Goal: Information Seeking & Learning: Check status

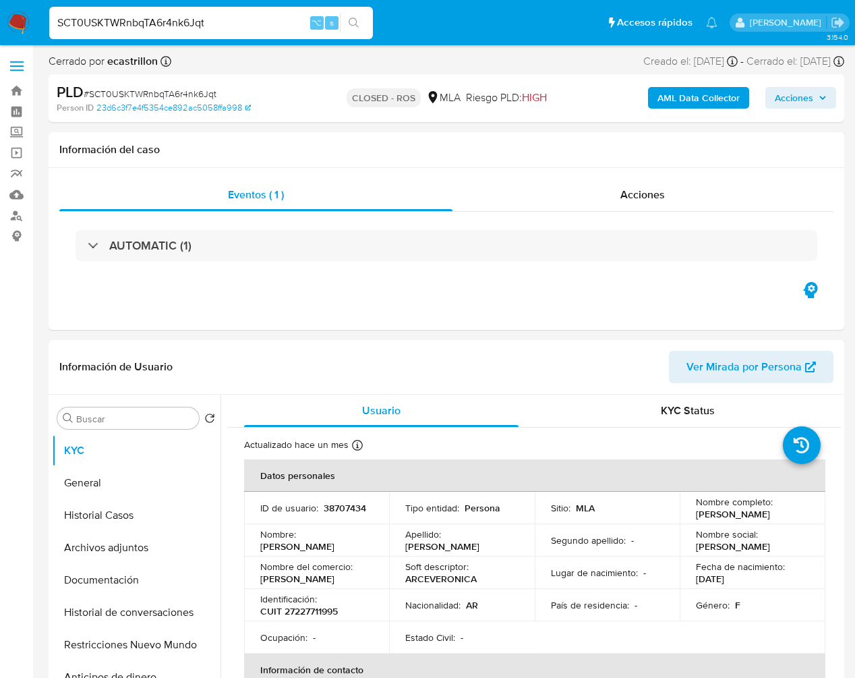
select select "10"
click at [342, 23] on button "search-icon" at bounding box center [354, 22] width 28 height 19
click at [652, 194] on span "Acciones" at bounding box center [643, 195] width 45 height 16
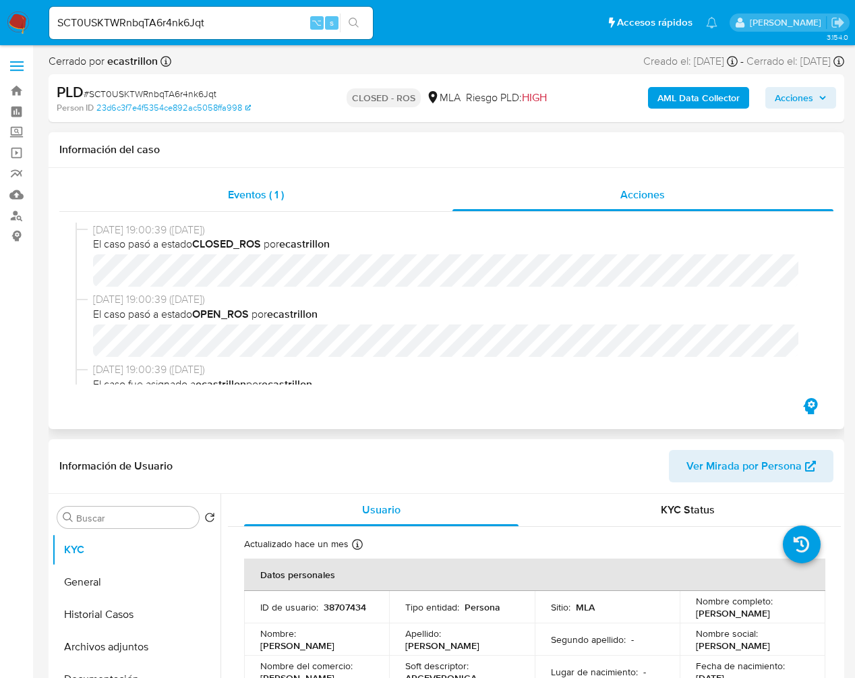
click at [258, 194] on span "Eventos ( 1 )" at bounding box center [256, 195] width 56 height 16
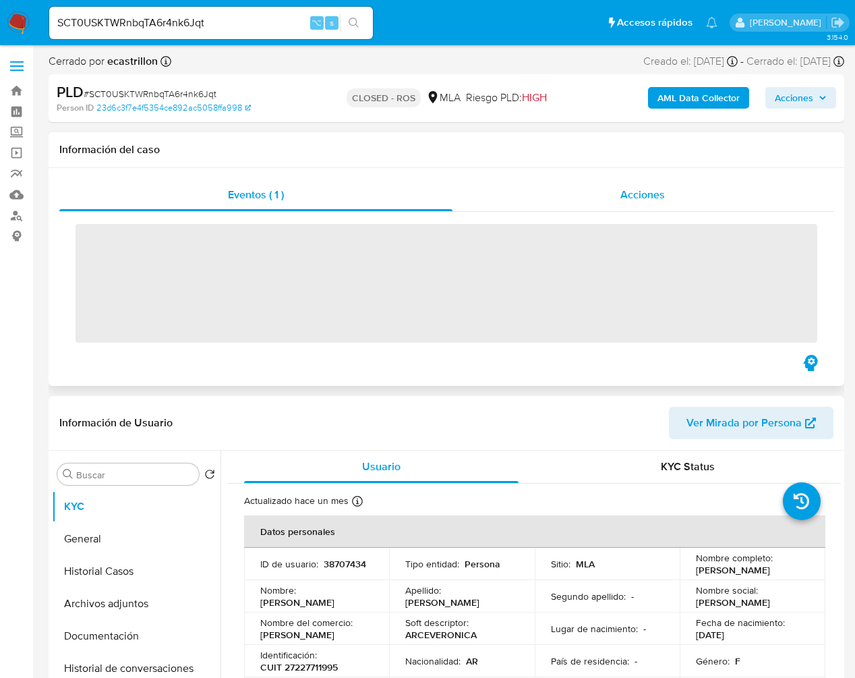
click at [632, 198] on span "Acciones" at bounding box center [643, 195] width 45 height 16
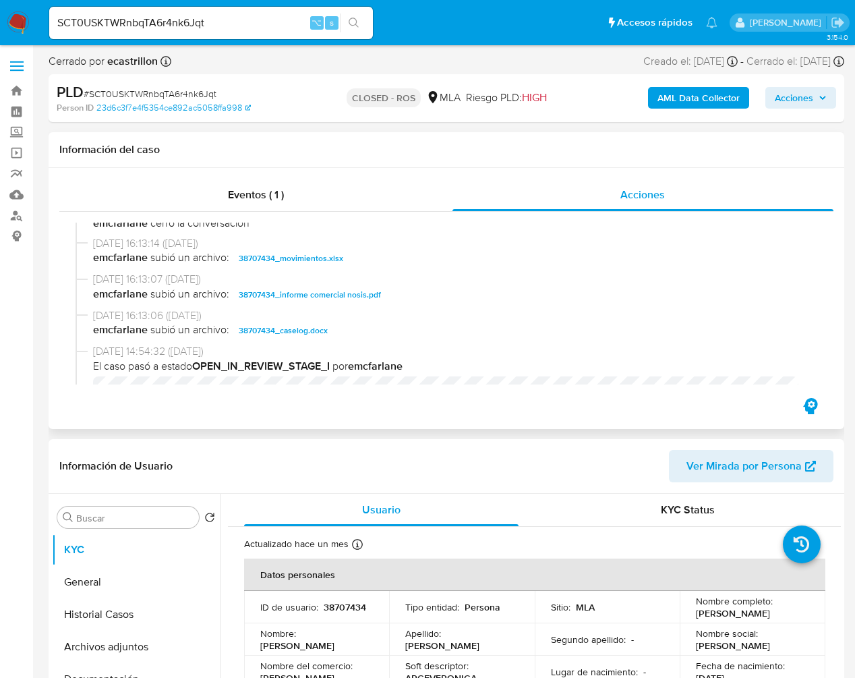
scroll to position [765, 0]
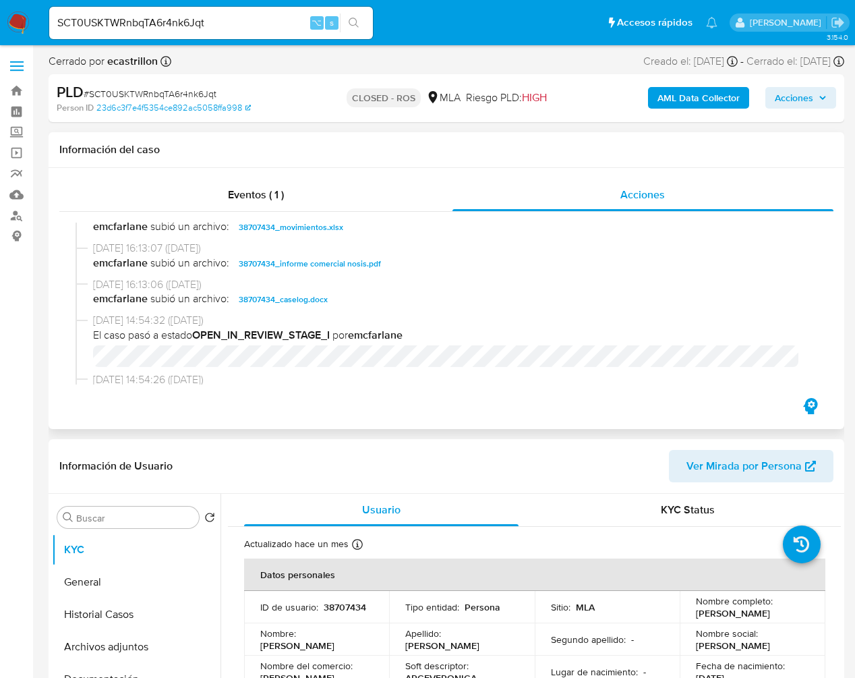
click at [329, 307] on button "38707434_caselog.docx" at bounding box center [283, 299] width 103 height 16
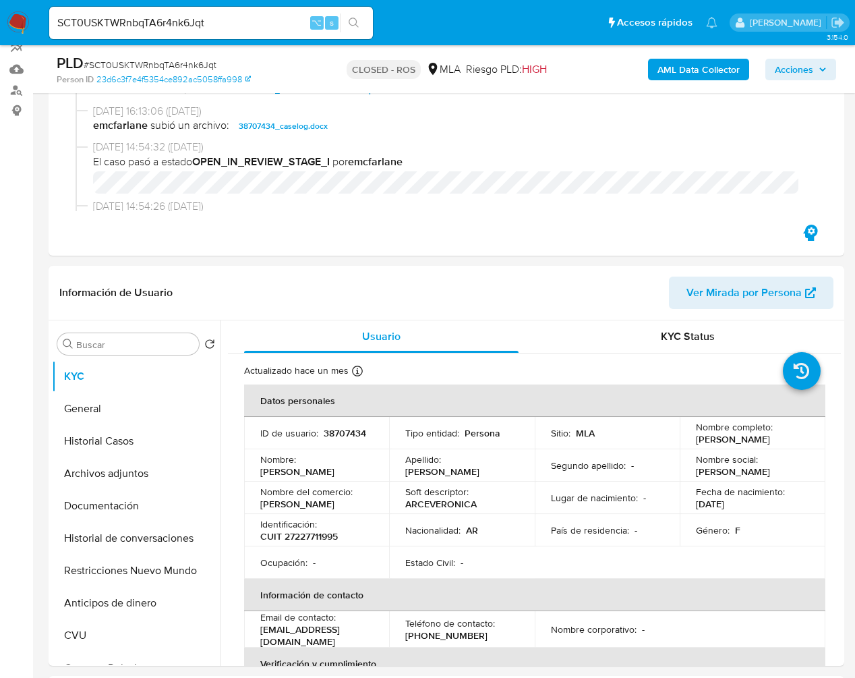
scroll to position [136, 0]
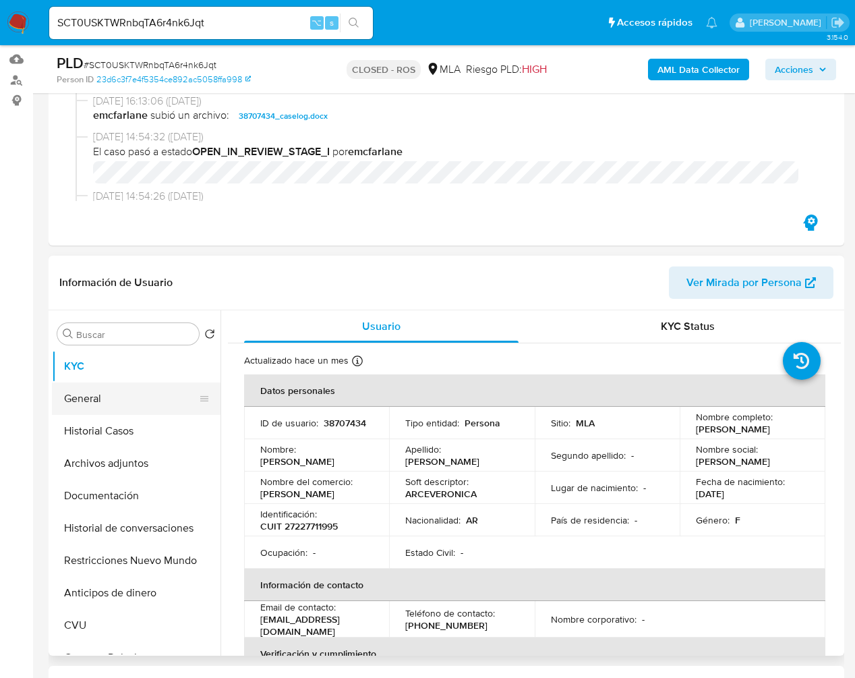
click at [123, 397] on button "General" at bounding box center [131, 399] width 158 height 32
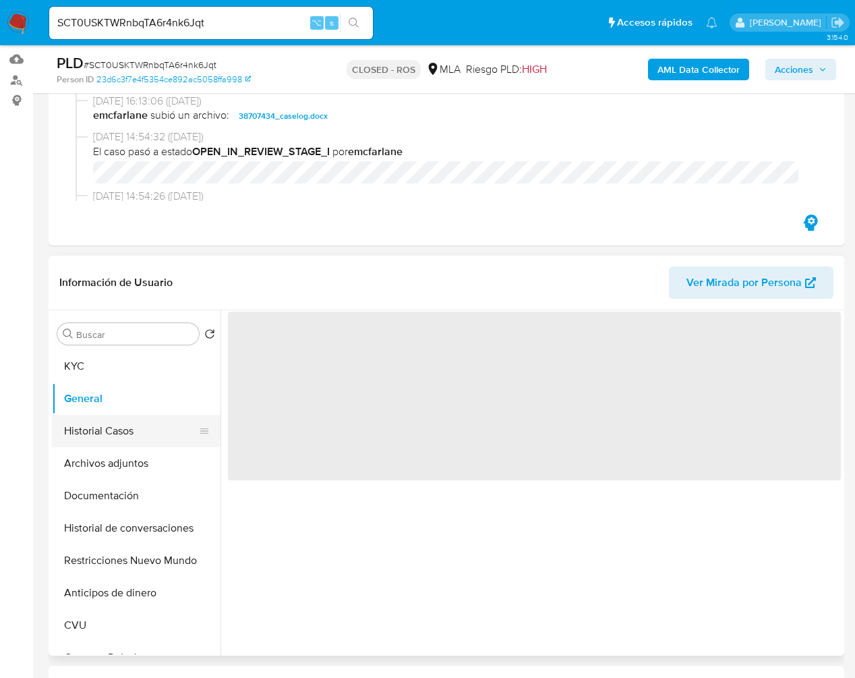
click at [126, 424] on button "Historial Casos" at bounding box center [131, 431] width 158 height 32
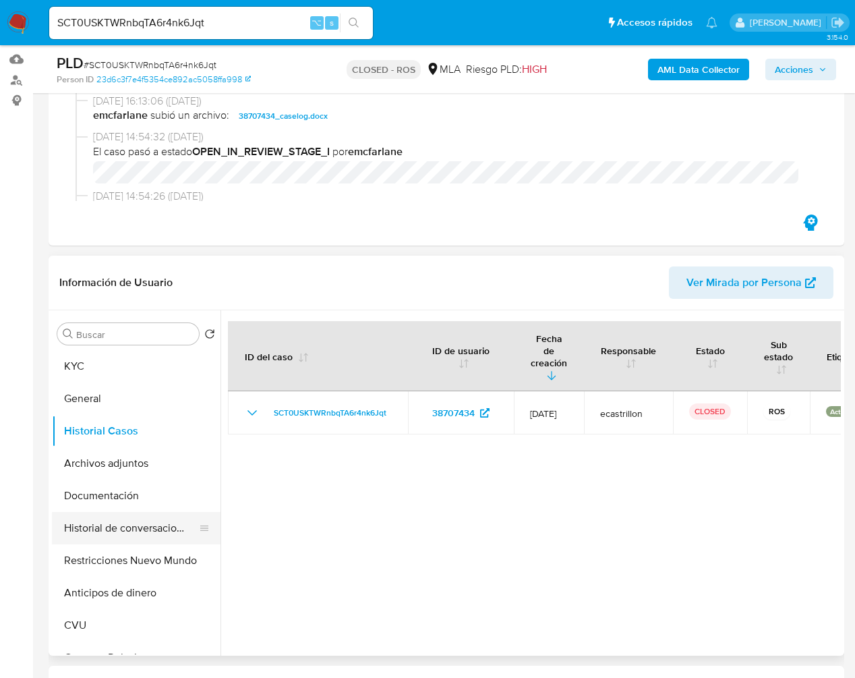
click at [126, 528] on button "Historial de conversaciones" at bounding box center [131, 528] width 158 height 32
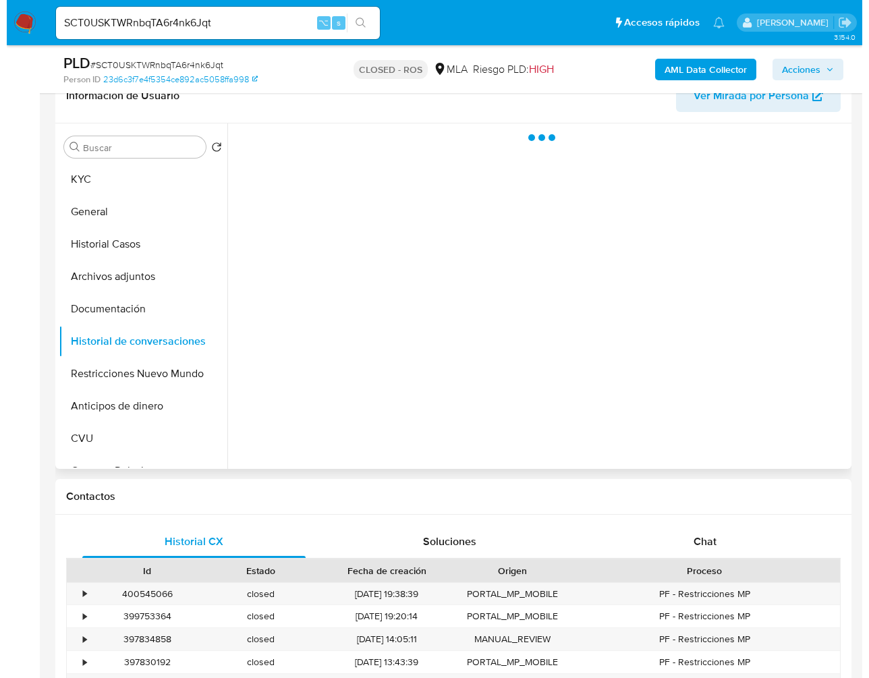
scroll to position [324, 0]
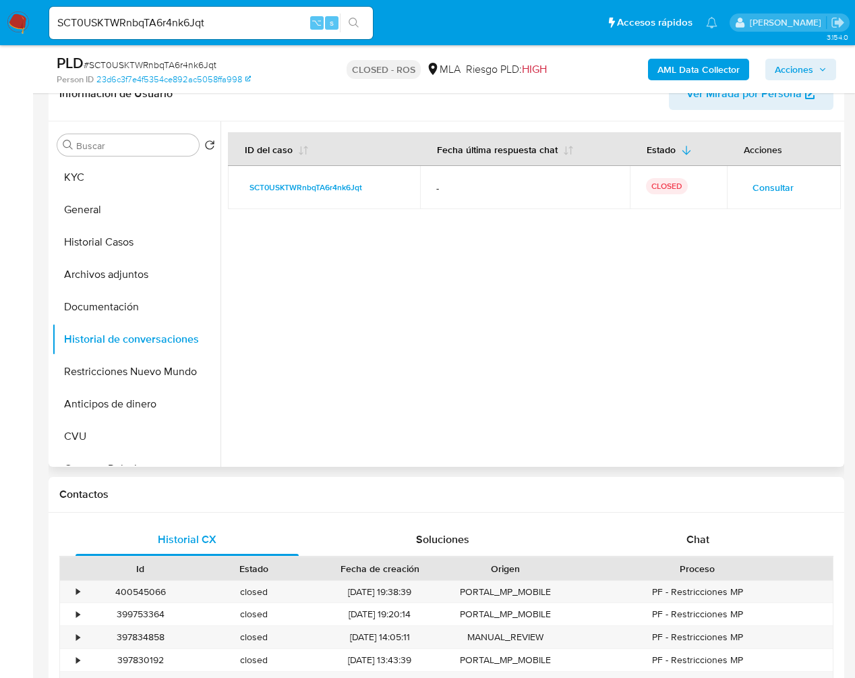
click at [756, 199] on td "Consultar" at bounding box center [784, 187] width 114 height 43
click at [766, 186] on span "Consultar" at bounding box center [773, 187] width 41 height 19
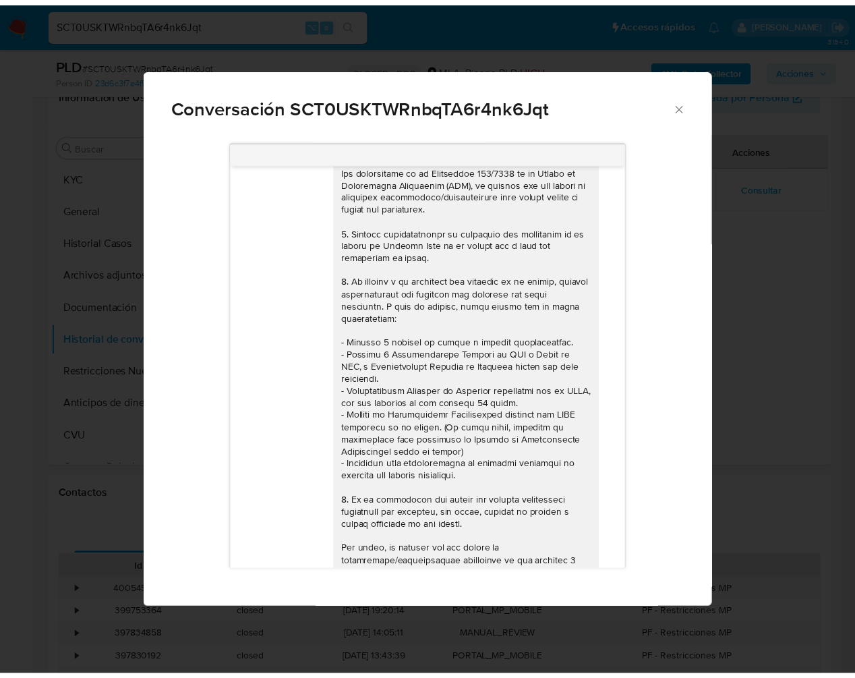
scroll to position [0, 0]
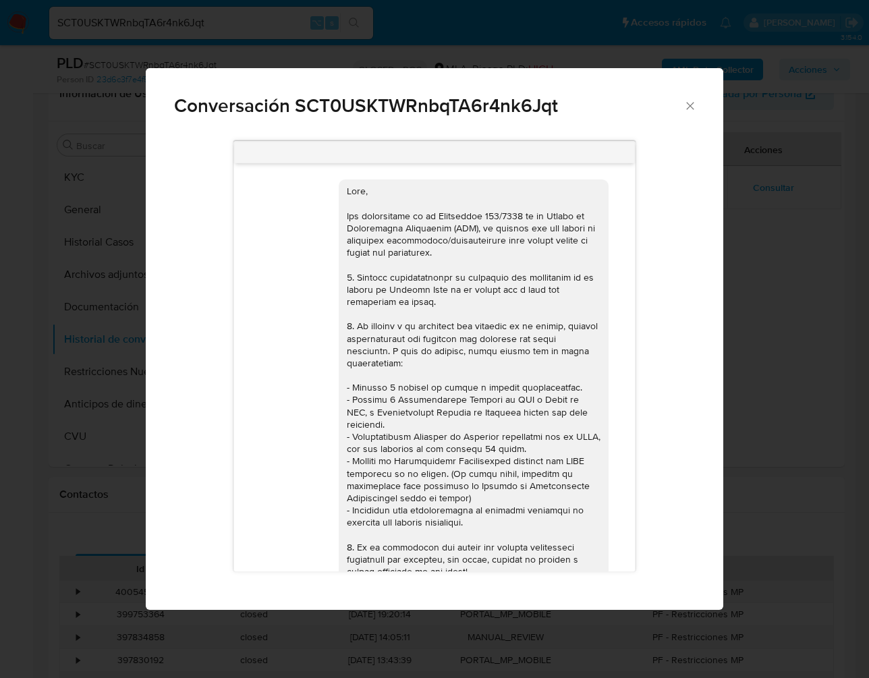
click at [685, 106] on icon "Cerrar" at bounding box center [689, 105] width 13 height 13
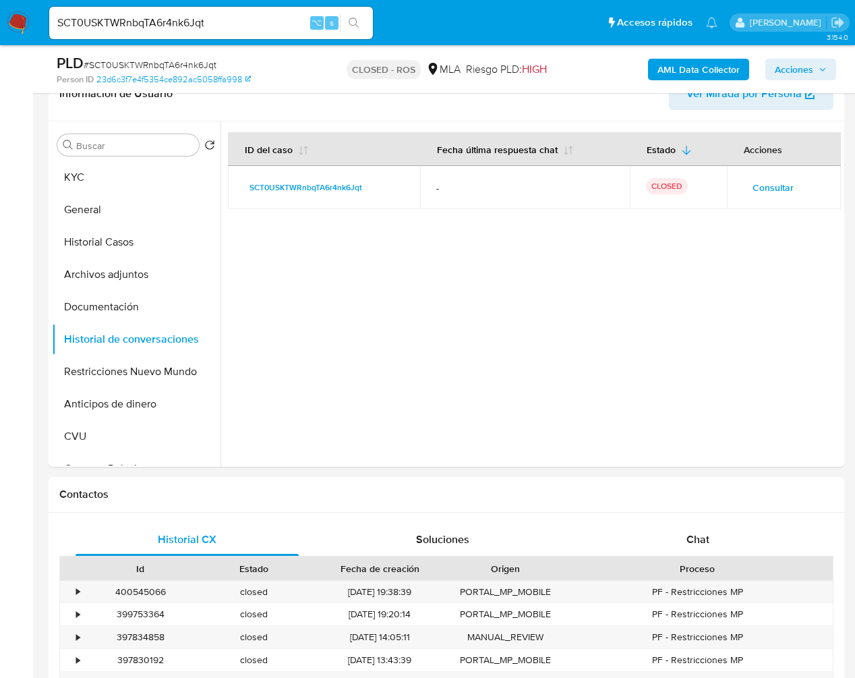
click at [248, 18] on input "SCT0USKTWRnbqTA6r4nk6Jqt" at bounding box center [211, 23] width 324 height 18
paste input "h2mHkYGB6ho72PbXD6gTIO6Q"
type input "h2mHkYGB6ho72PbXD6gTIO6Q"
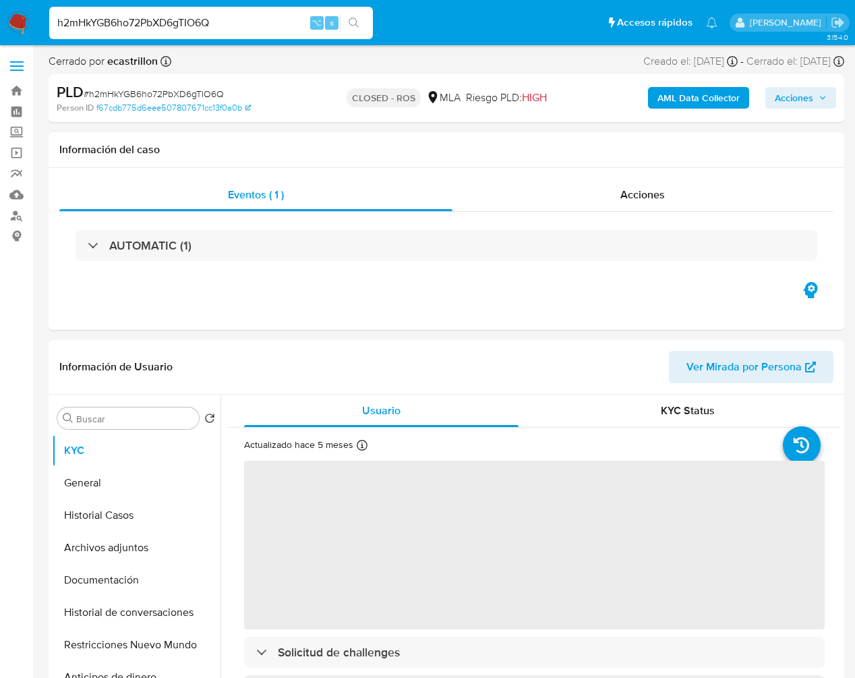
select select "10"
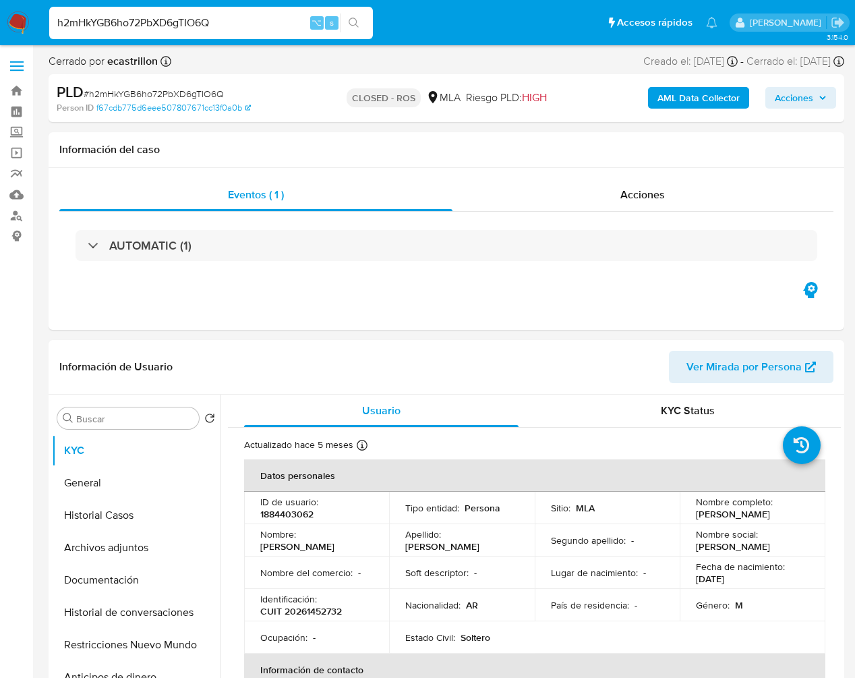
click at [224, 17] on input "h2mHkYGB6ho72PbXD6gTIO6Q" at bounding box center [211, 23] width 324 height 18
click at [646, 202] on span "Acciones" at bounding box center [643, 195] width 45 height 16
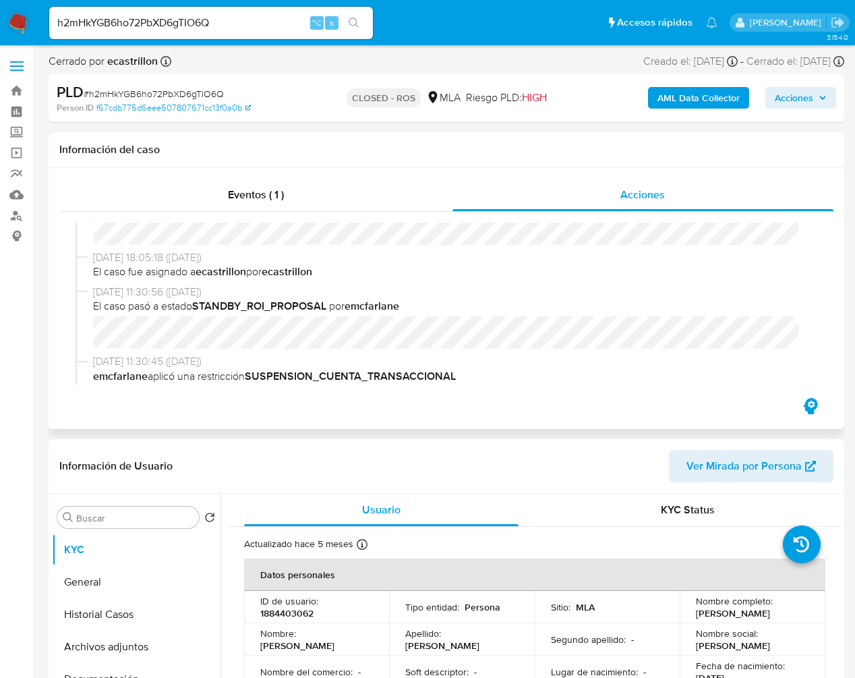
scroll to position [694, 0]
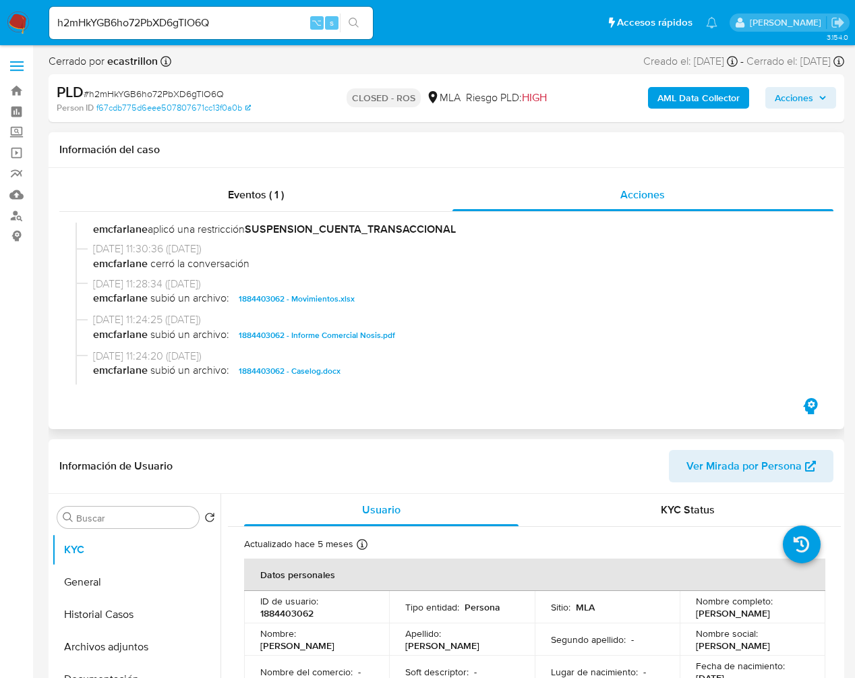
click at [315, 370] on span "1884403062 - Caselog.docx" at bounding box center [290, 371] width 102 height 16
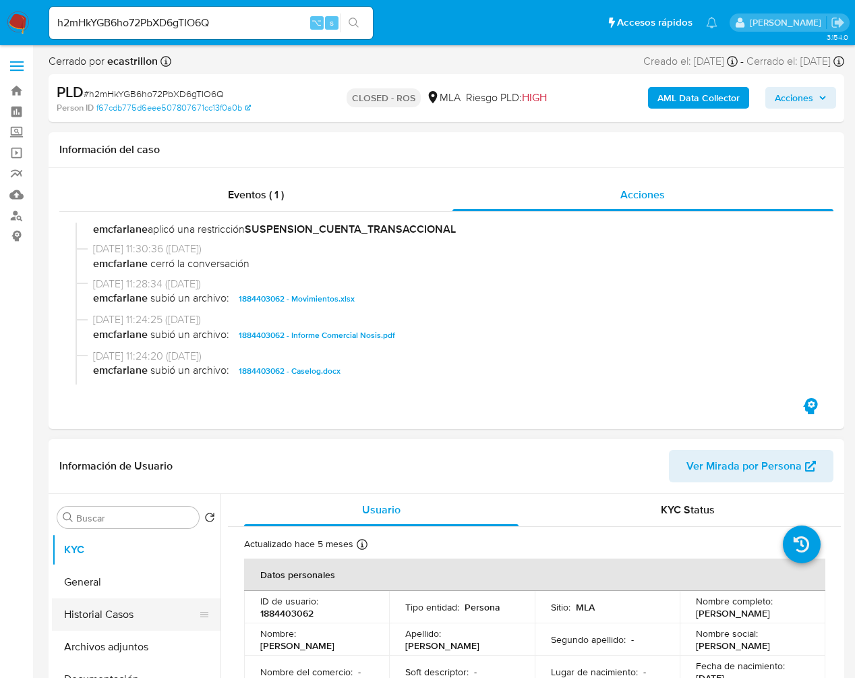
click at [96, 617] on button "Historial Casos" at bounding box center [131, 614] width 158 height 32
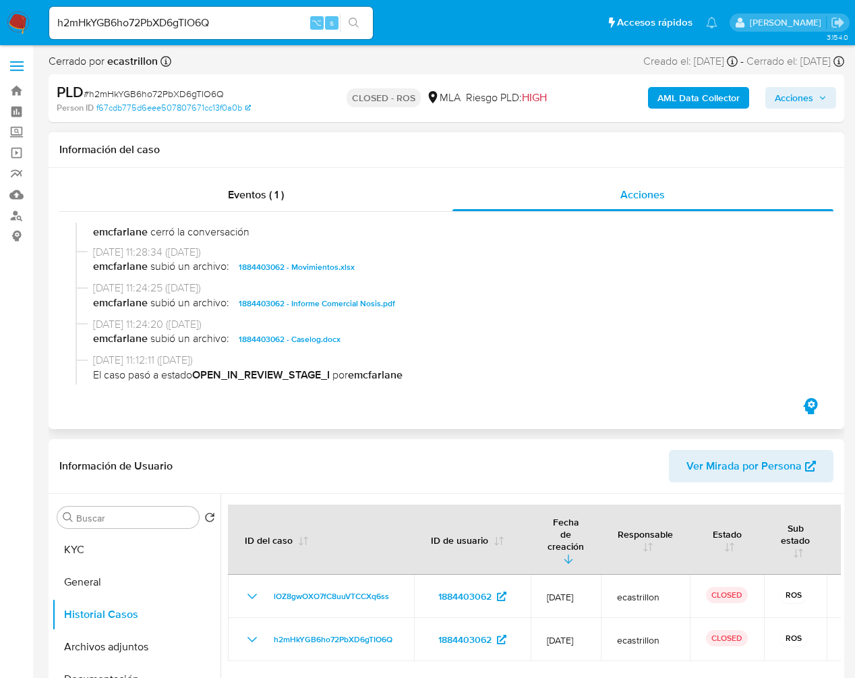
scroll to position [731, 0]
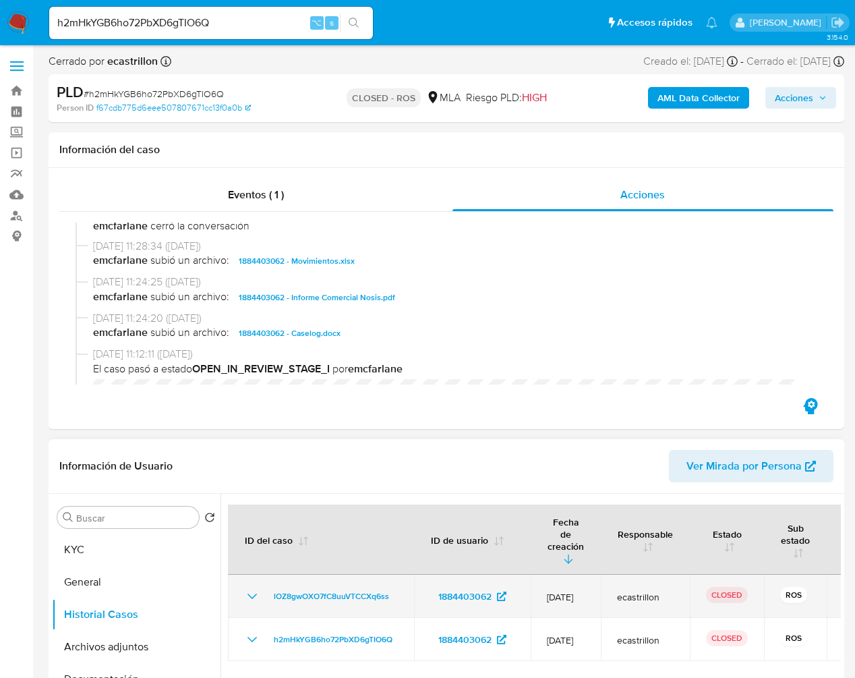
click at [254, 588] on icon "Mostrar/Ocultar" at bounding box center [252, 596] width 16 height 16
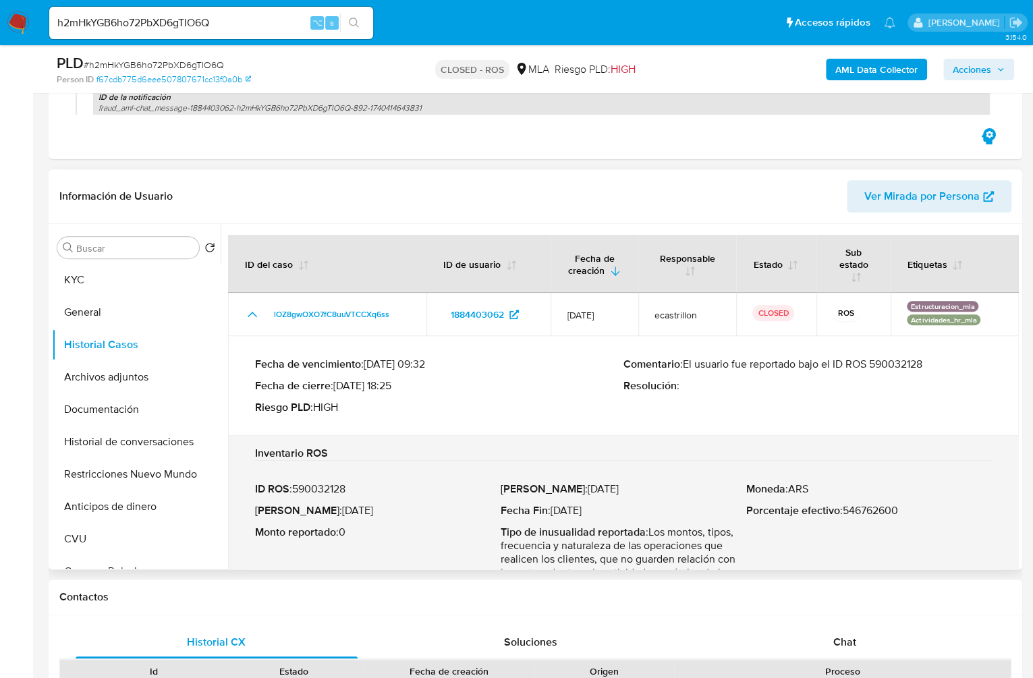
scroll to position [225, 0]
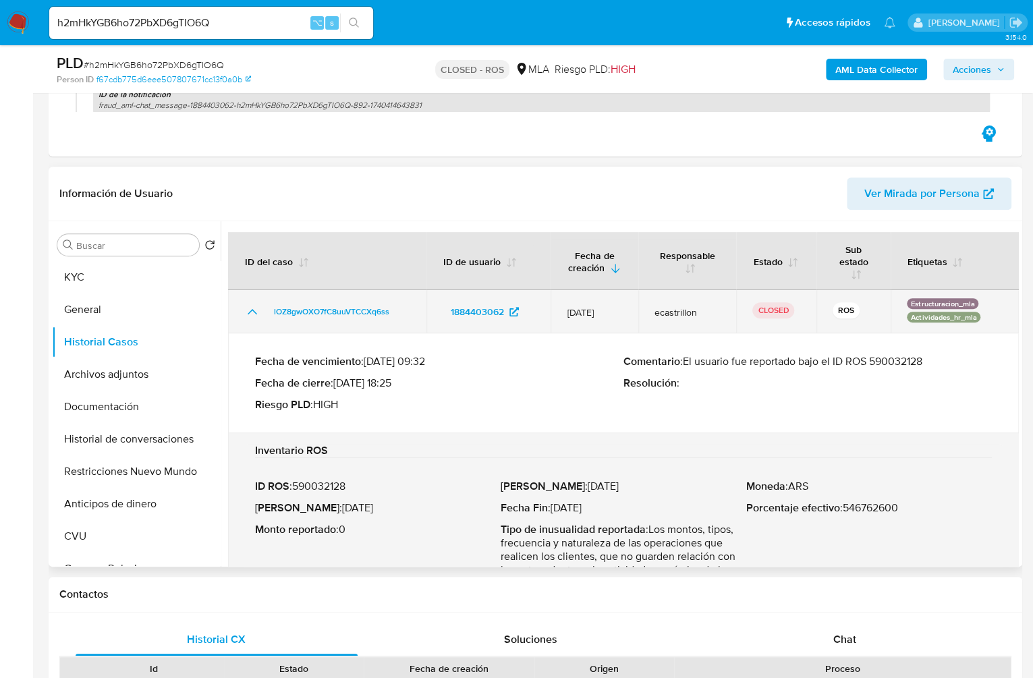
click at [254, 314] on icon "Mostrar/Ocultar" at bounding box center [252, 312] width 16 height 16
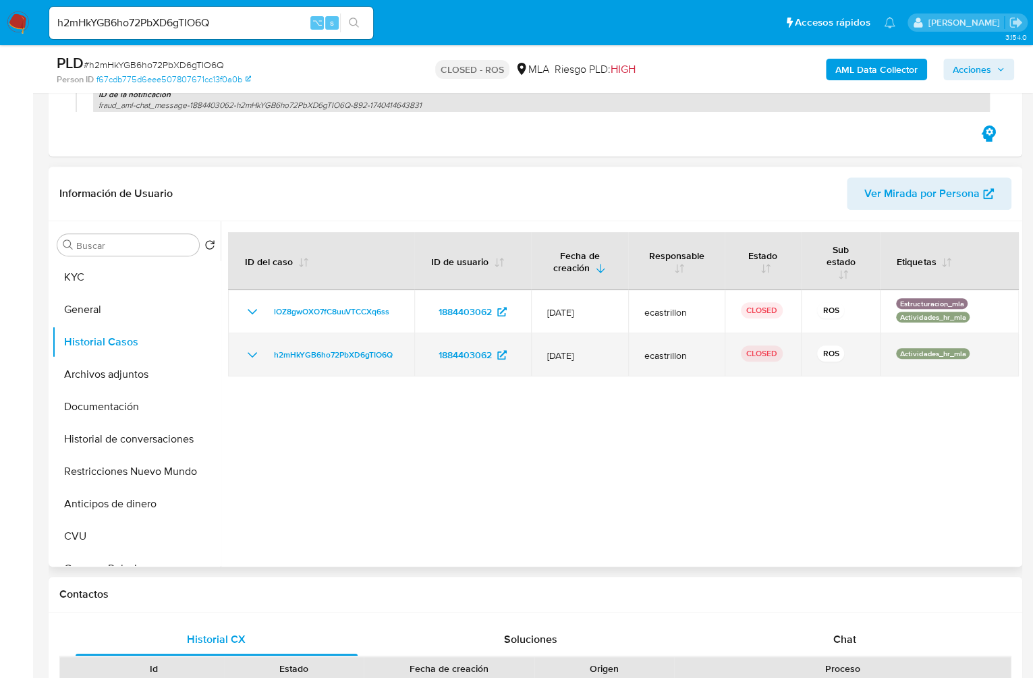
click at [250, 361] on icon "Mostrar/Ocultar" at bounding box center [252, 355] width 16 height 16
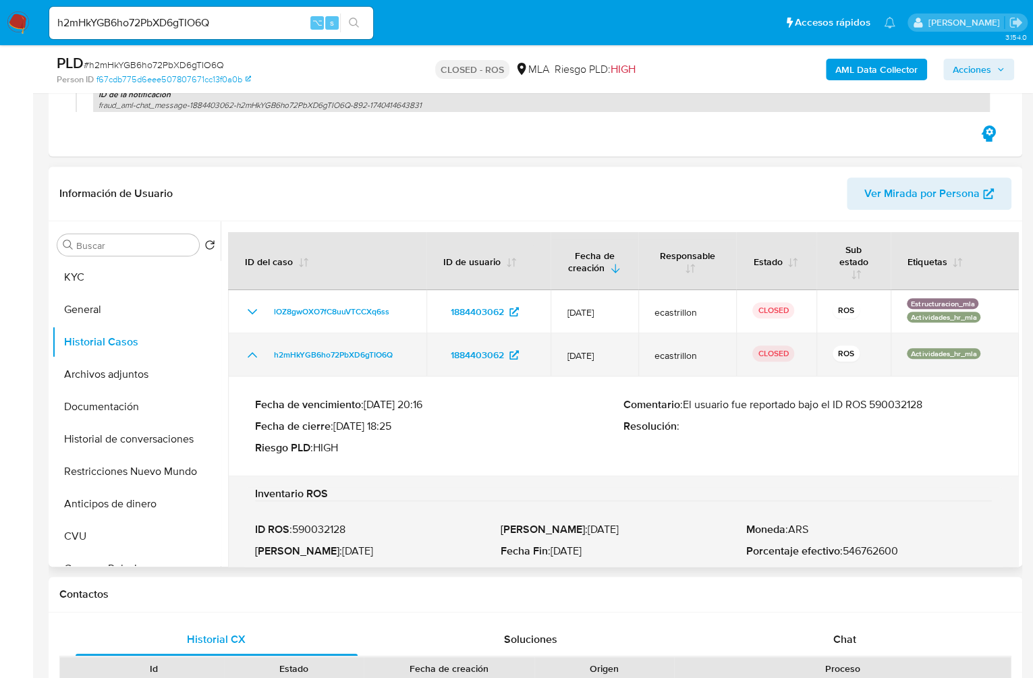
click at [250, 361] on icon "Mostrar/Ocultar" at bounding box center [252, 355] width 16 height 16
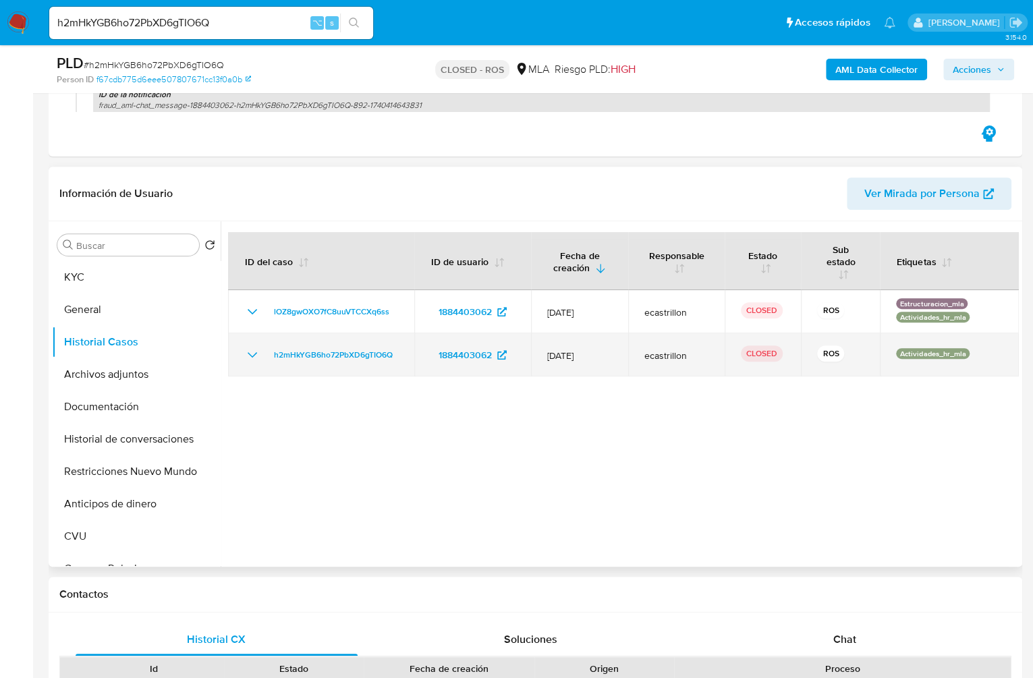
drag, startPoint x: 399, startPoint y: 354, endPoint x: 260, endPoint y: 354, distance: 139.0
click at [260, 354] on td "h2mHkYGB6ho72PbXD6gTIO6Q" at bounding box center [321, 354] width 186 height 43
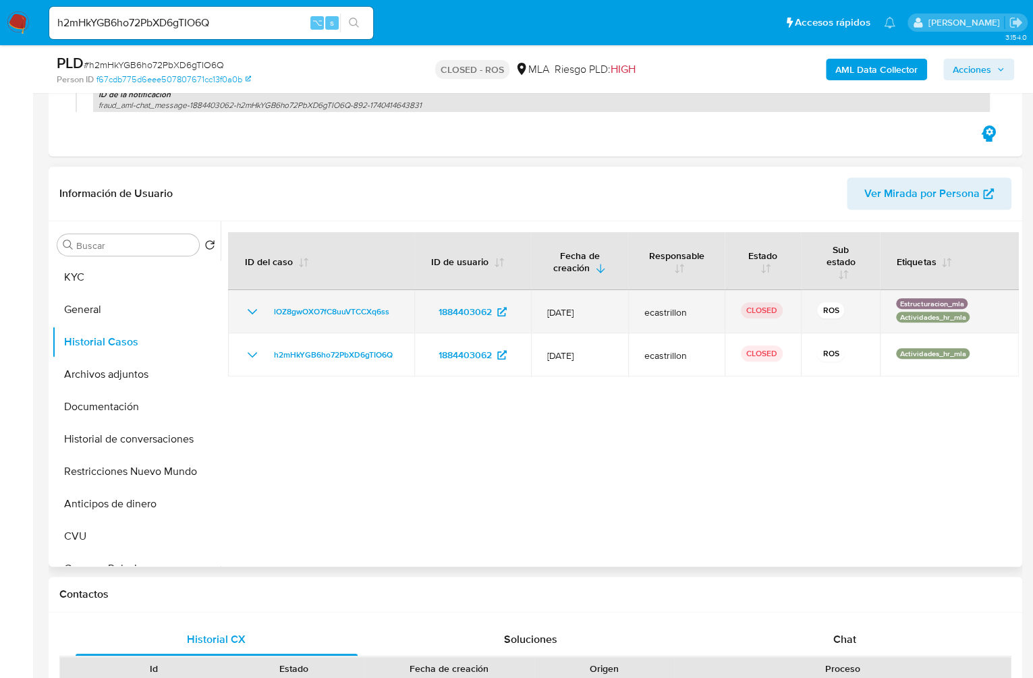
click at [401, 309] on td "lOZ8gwOXO7fC8uuVTCCXq6ss" at bounding box center [321, 311] width 186 height 43
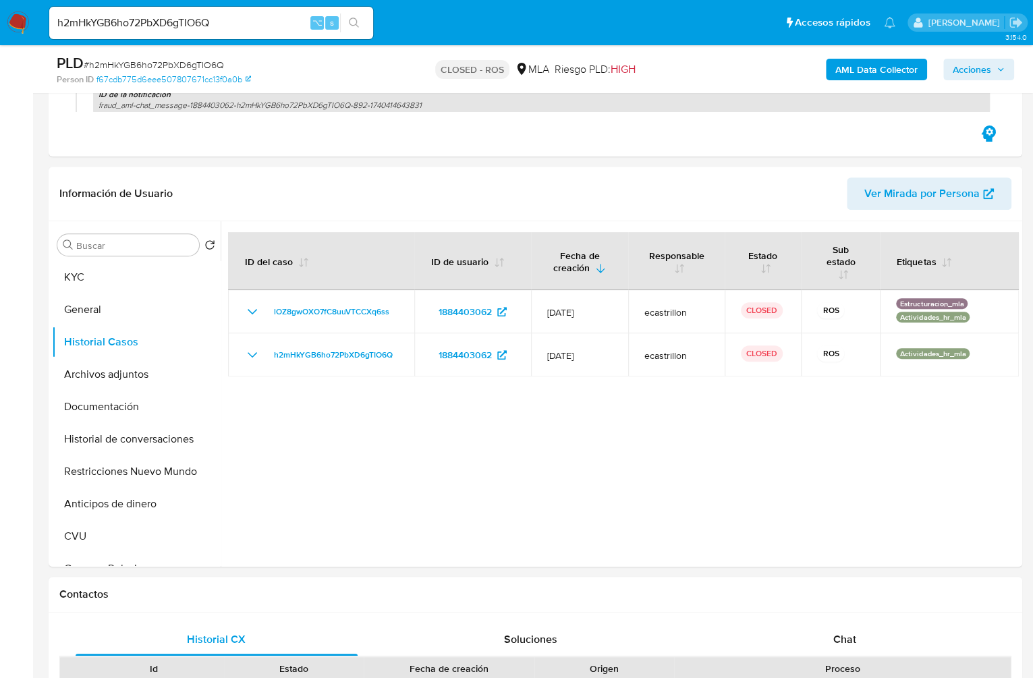
click at [210, 28] on input "h2mHkYGB6ho72PbXD6gTIO6Q" at bounding box center [211, 23] width 324 height 18
click at [137, 405] on button "Documentación" at bounding box center [131, 407] width 158 height 32
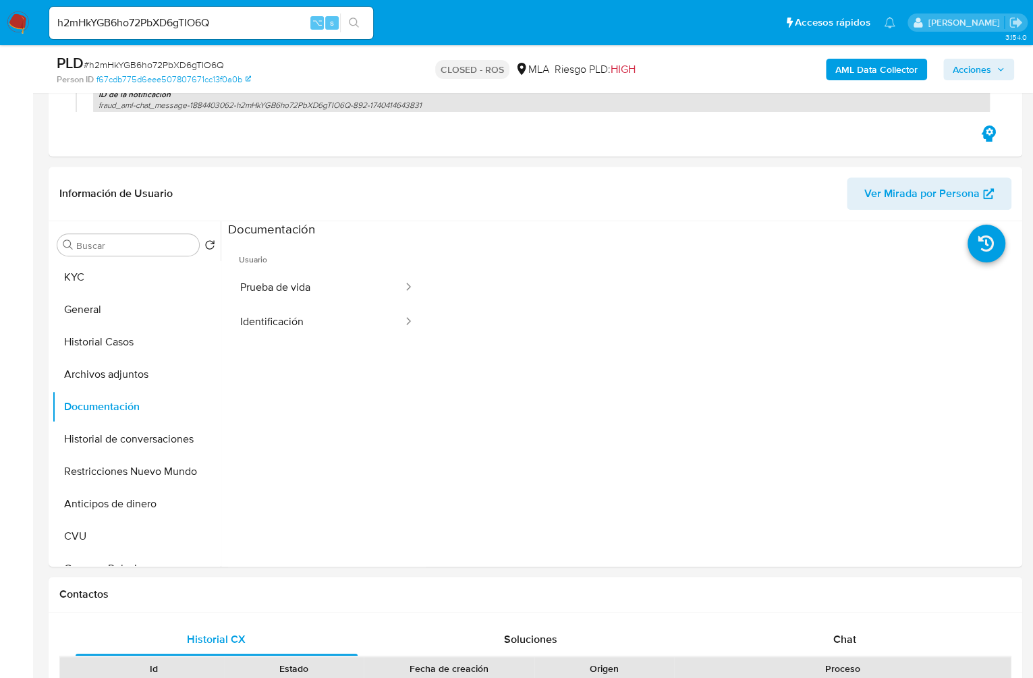
click at [246, 26] on input "h2mHkYGB6ho72PbXD6gTIO6Q" at bounding box center [211, 23] width 324 height 18
paste input "GOZBonEVf2k867NfBa9JINFK"
type input "GOZBonEVf2k867NfBa9JINFK"
click at [235, 22] on input "GOZBonEVf2k867NfBa9JINFK" at bounding box center [211, 23] width 324 height 18
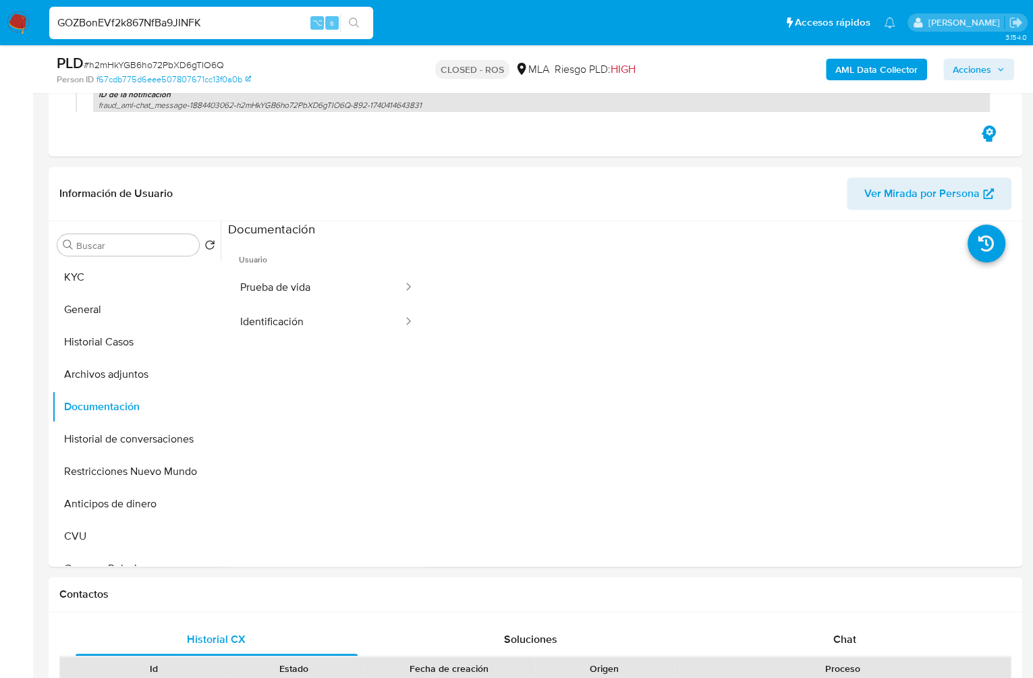
click at [235, 22] on input "GOZBonEVf2k867NfBa9JINFK" at bounding box center [211, 23] width 324 height 18
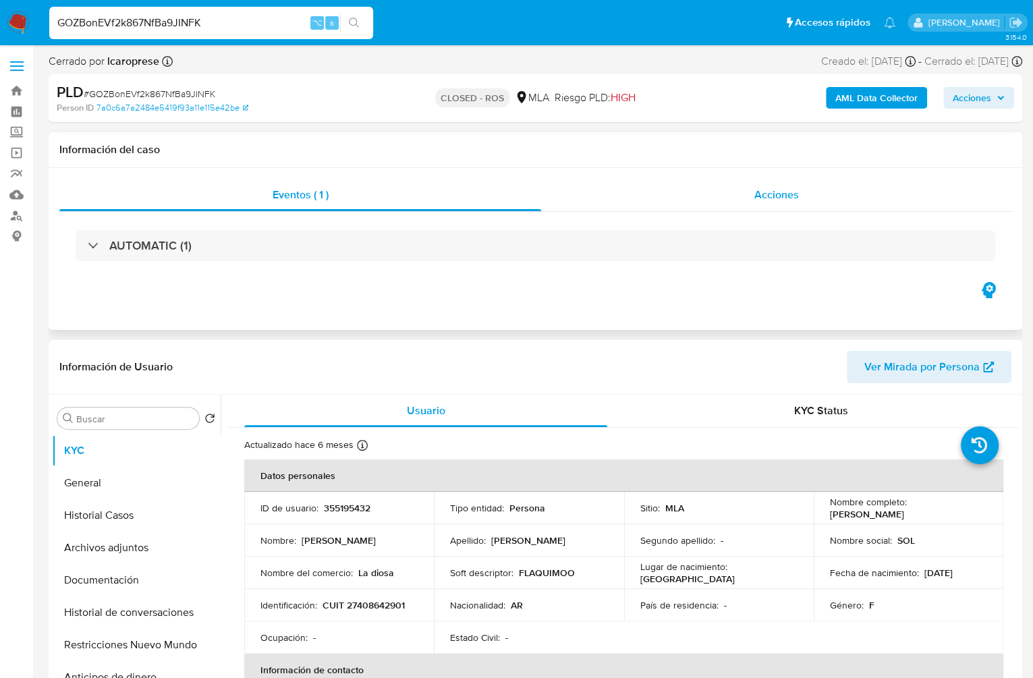
select select "10"
click at [799, 194] on div "Acciones" at bounding box center [776, 195] width 470 height 32
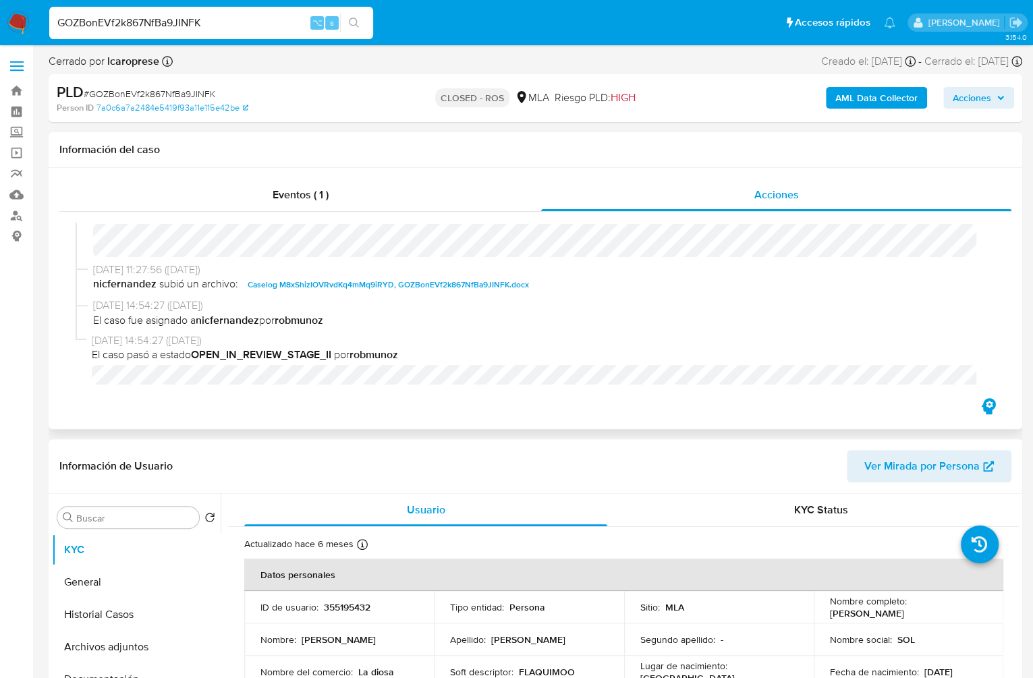
scroll to position [711, 0]
click at [378, 290] on span "Caselog M8xShizIOVRvdKq4mMq9iRYD, GOZBonEVf2k867NfBa9JINFK.docx" at bounding box center [388, 282] width 281 height 16
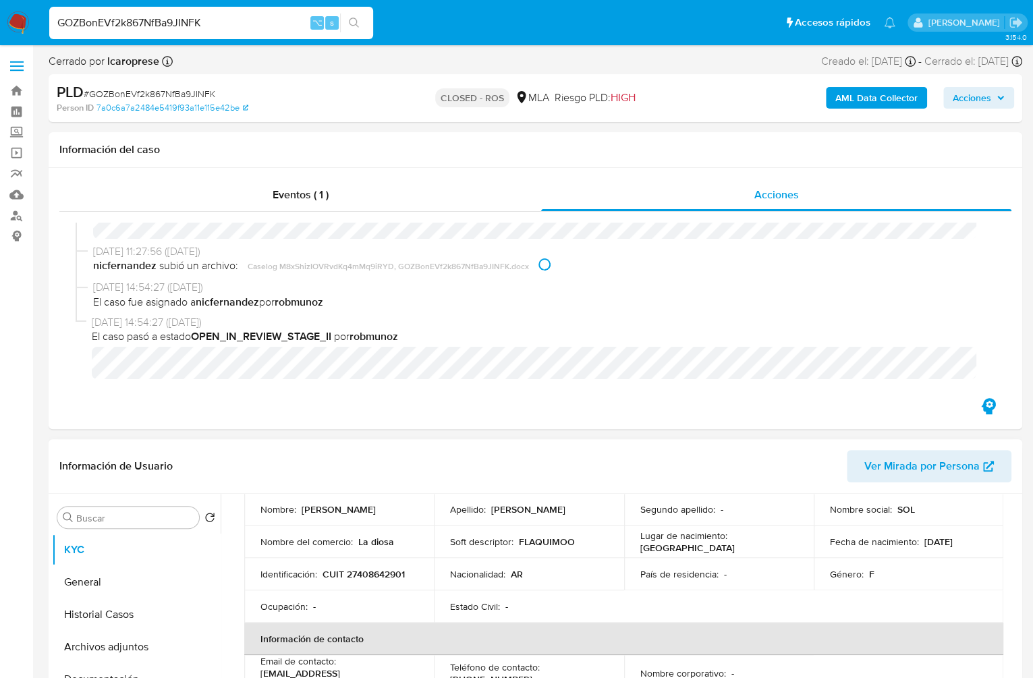
scroll to position [138, 0]
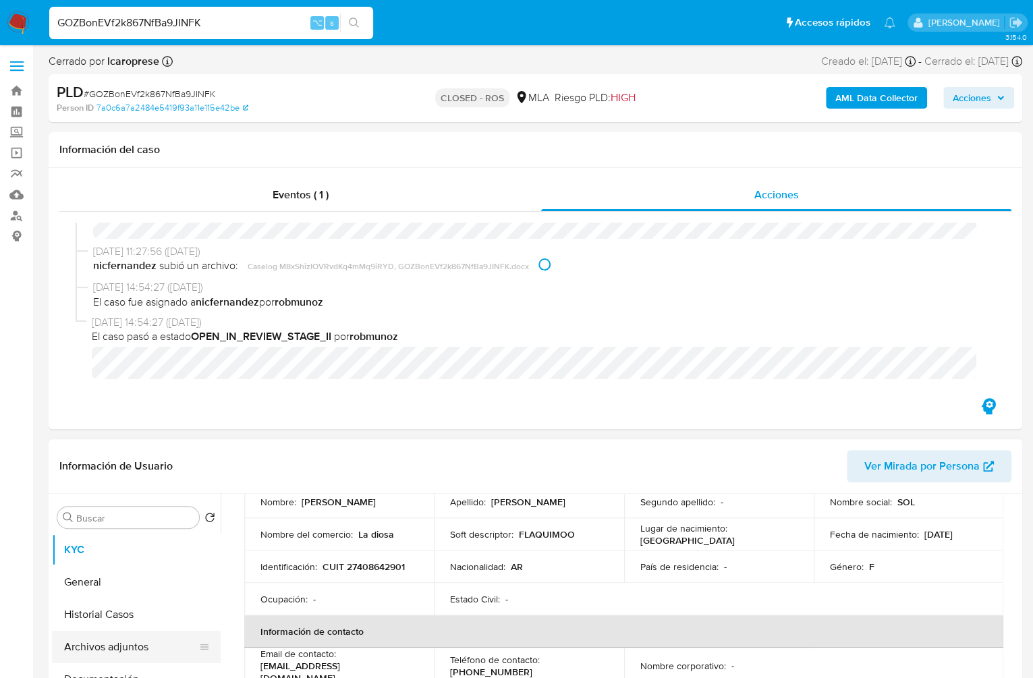
click at [160, 670] on button "Documentación" at bounding box center [136, 679] width 169 height 32
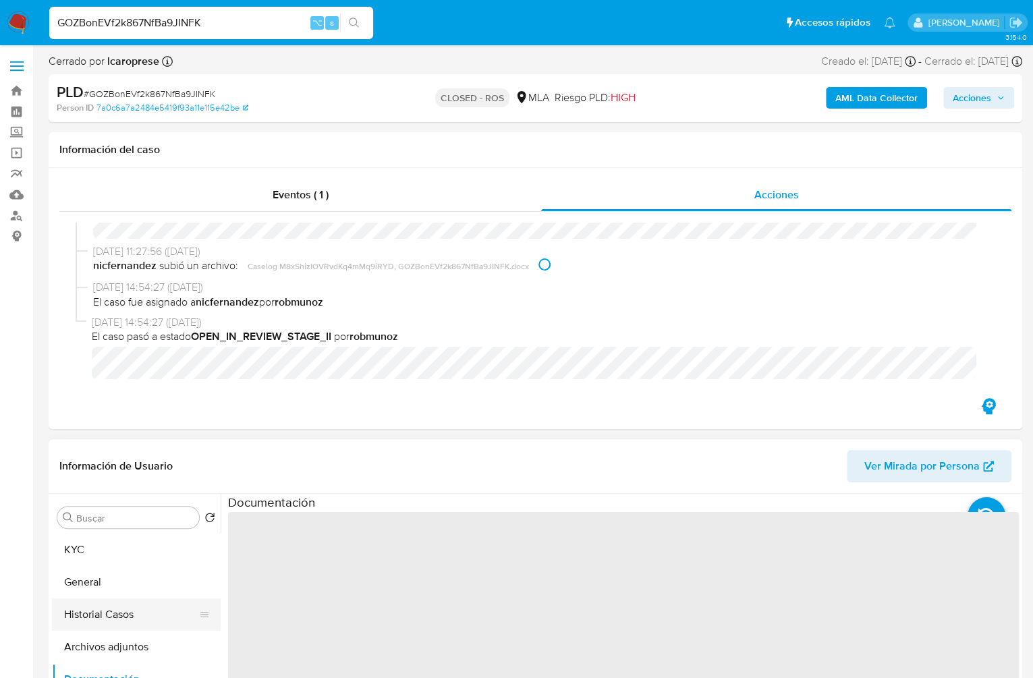
click at [119, 626] on button "Historial Casos" at bounding box center [131, 614] width 158 height 32
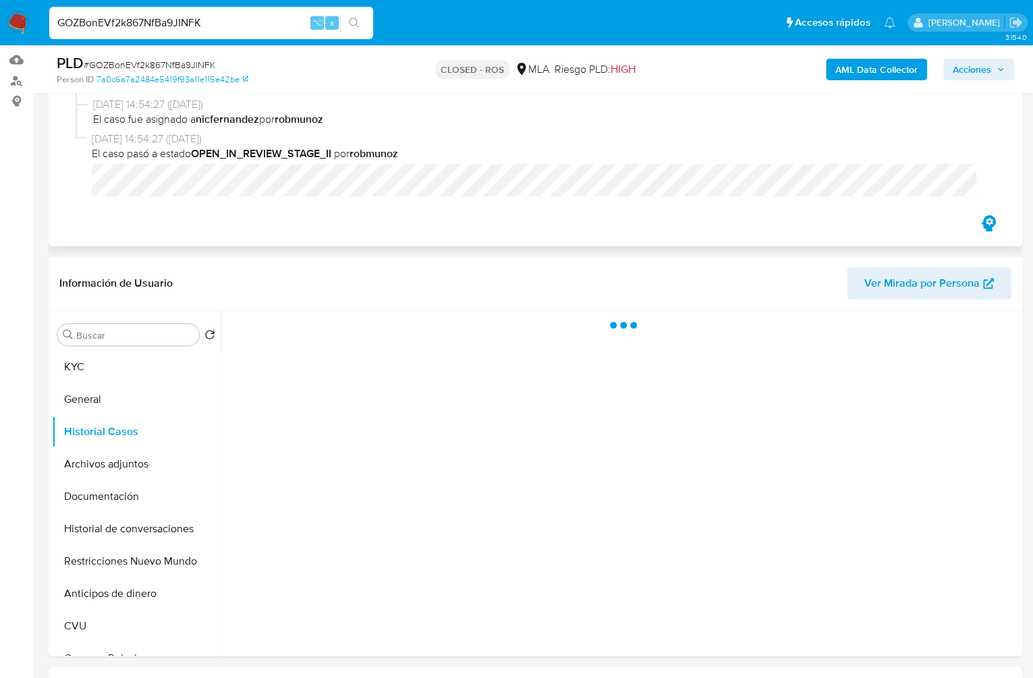
scroll to position [138, 0]
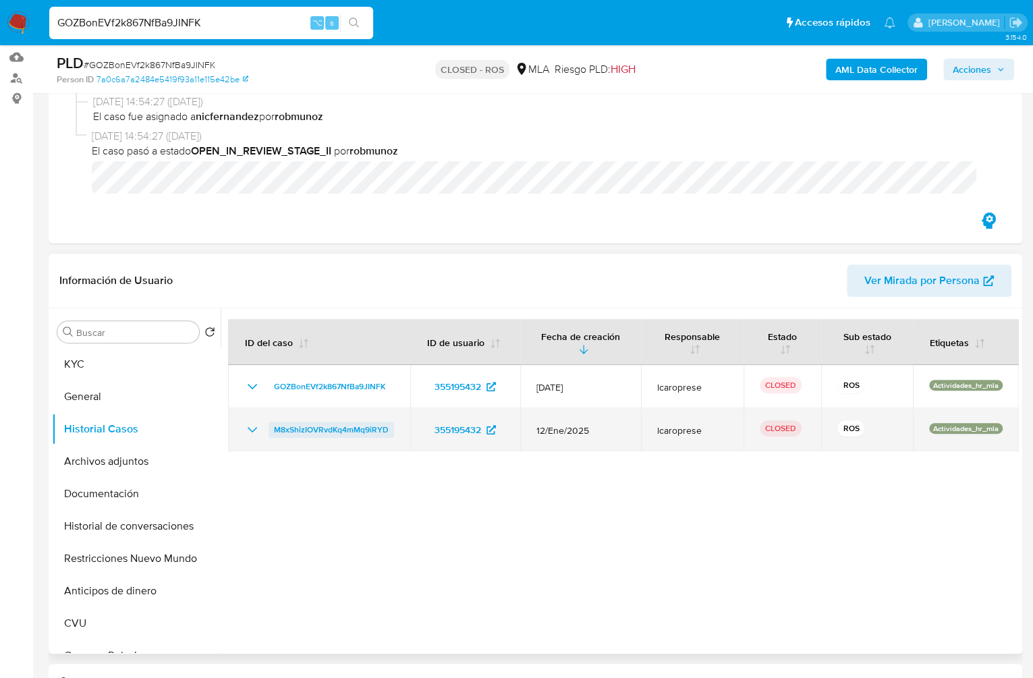
click at [329, 426] on span "M8xShizIOVRvdKq4mMq9iRYD" at bounding box center [331, 430] width 115 height 16
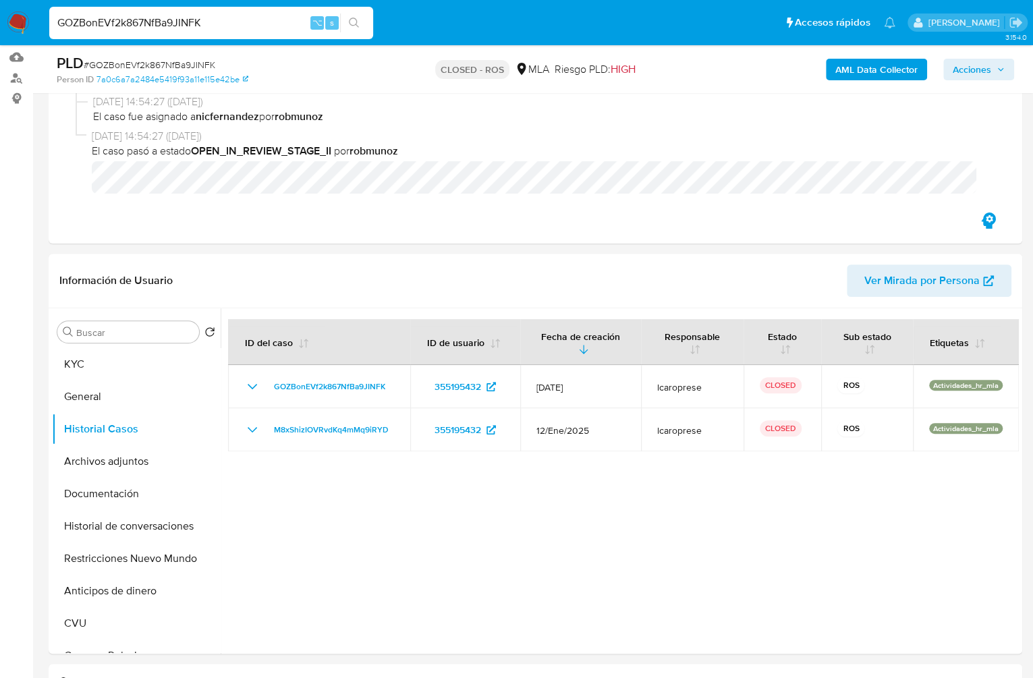
click at [231, 29] on input "GOZBonEVf2k867NfBa9JINFK" at bounding box center [211, 23] width 324 height 18
paste input "2Jbc9Lq6BjOMacHChzRAVaat"
type input "2Jbc9Lq6BjOMacHChzRAVaat"
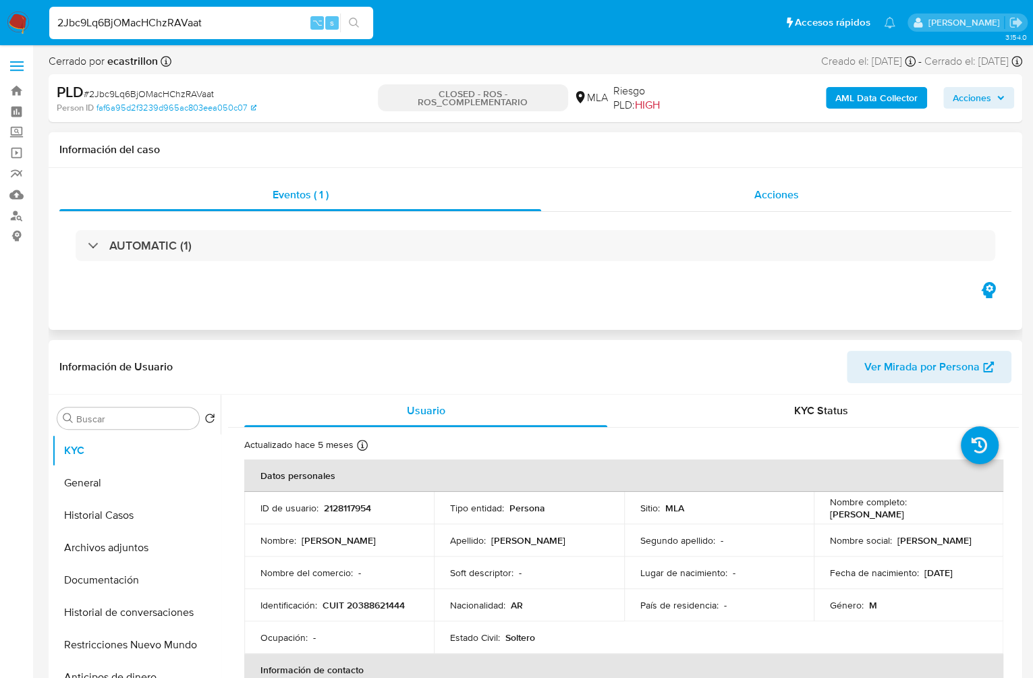
select select "10"
click at [789, 188] on span "Acciones" at bounding box center [776, 195] width 45 height 16
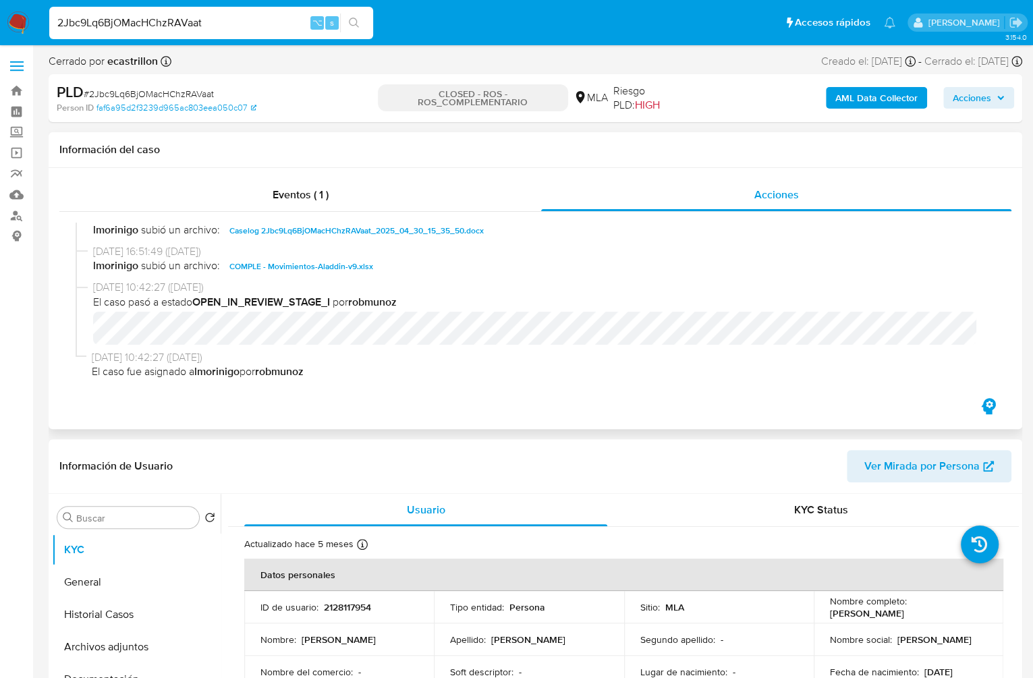
scroll to position [657, 0]
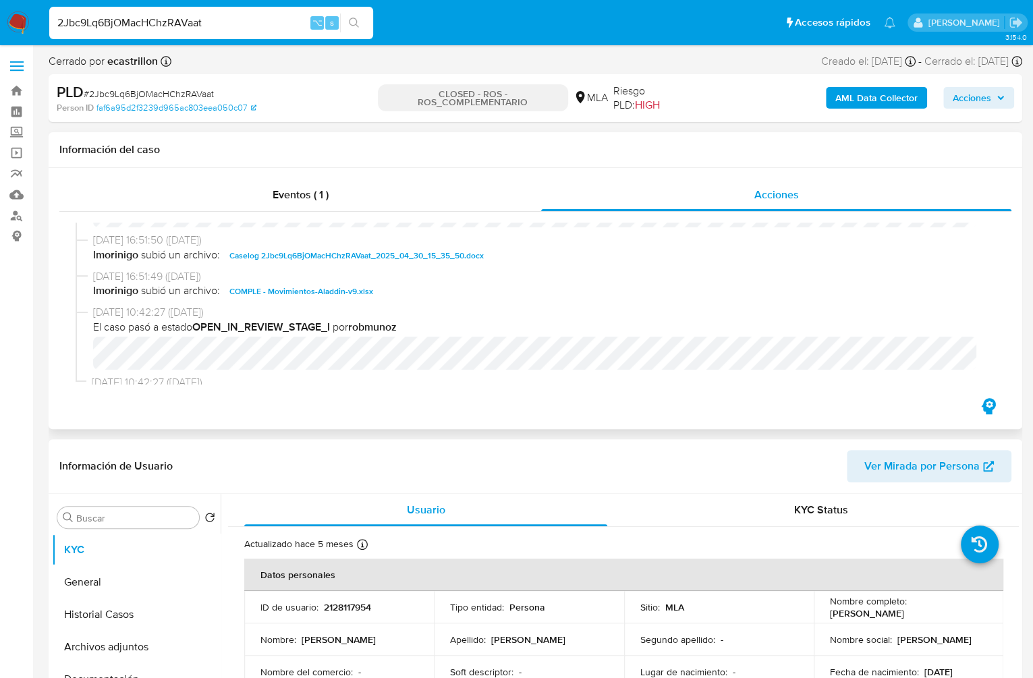
click at [400, 259] on span "Caselog 2Jbc9Lq6BjOMacHChzRAVaat_2025_04_30_15_35_50.docx" at bounding box center [356, 256] width 254 height 16
click at [245, 28] on input "2Jbc9Lq6BjOMacHChzRAVaat" at bounding box center [211, 23] width 324 height 18
paste input "LWHr6RLj6Ou9RqHFKIZN2lXD"
type input "LWHr6RLj6Ou9RqHFKIZN2lXD"
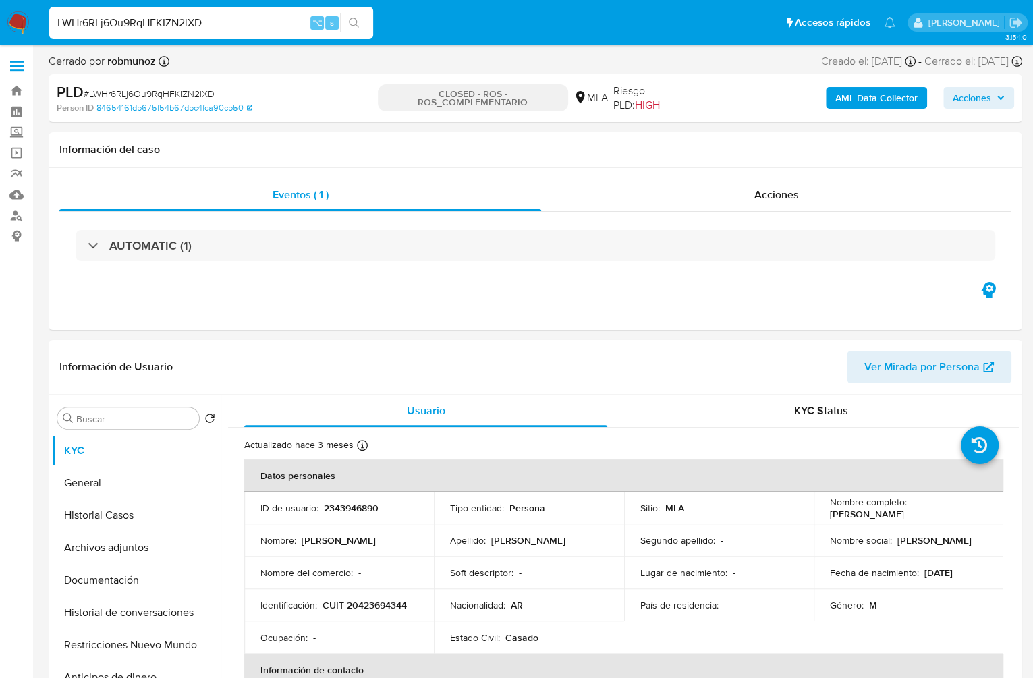
select select "10"
click at [217, 28] on input "LWHr6RLj6Ou9RqHFKIZN2lXD" at bounding box center [211, 23] width 324 height 18
click at [210, 18] on input "LWHr6RLj6Ou9RqHFKIZN2lXD" at bounding box center [211, 23] width 324 height 18
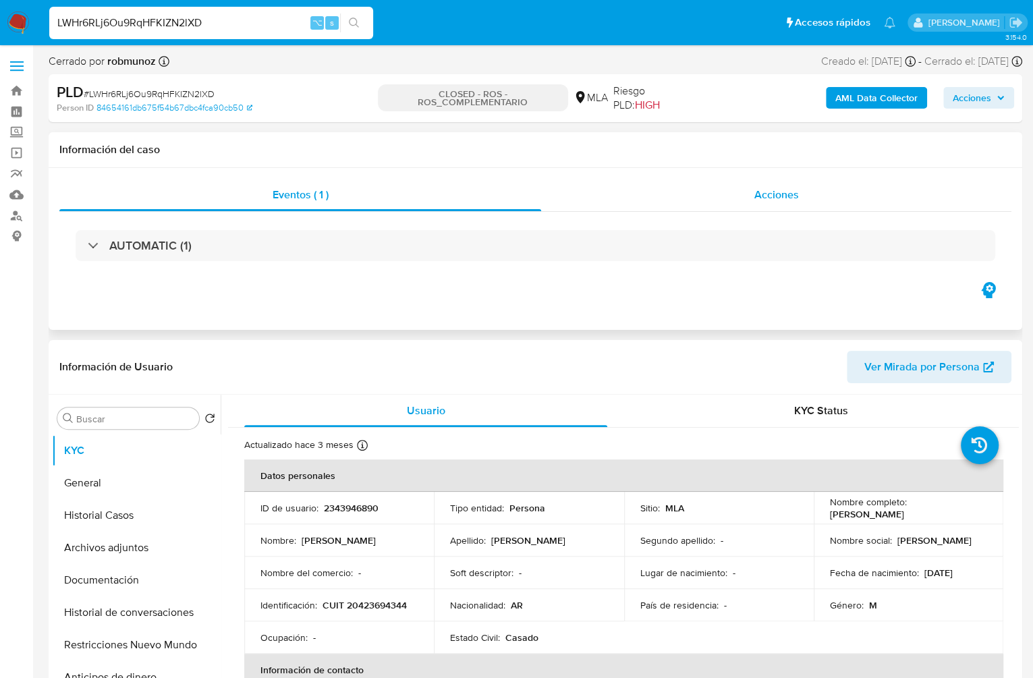
click at [807, 179] on div "Acciones" at bounding box center [776, 195] width 470 height 32
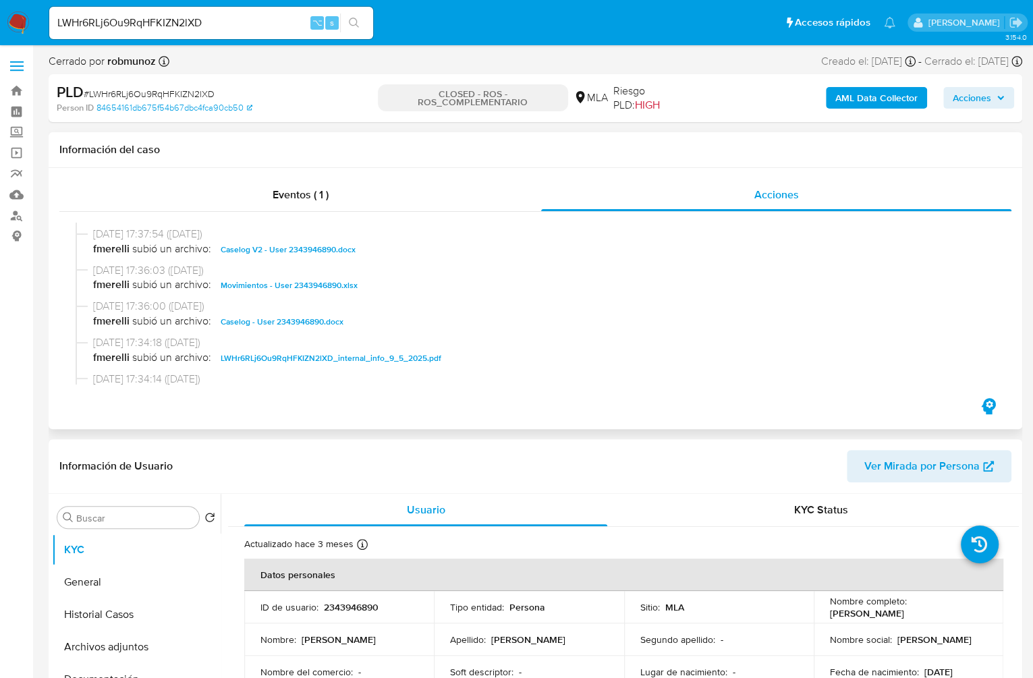
scroll to position [725, 0]
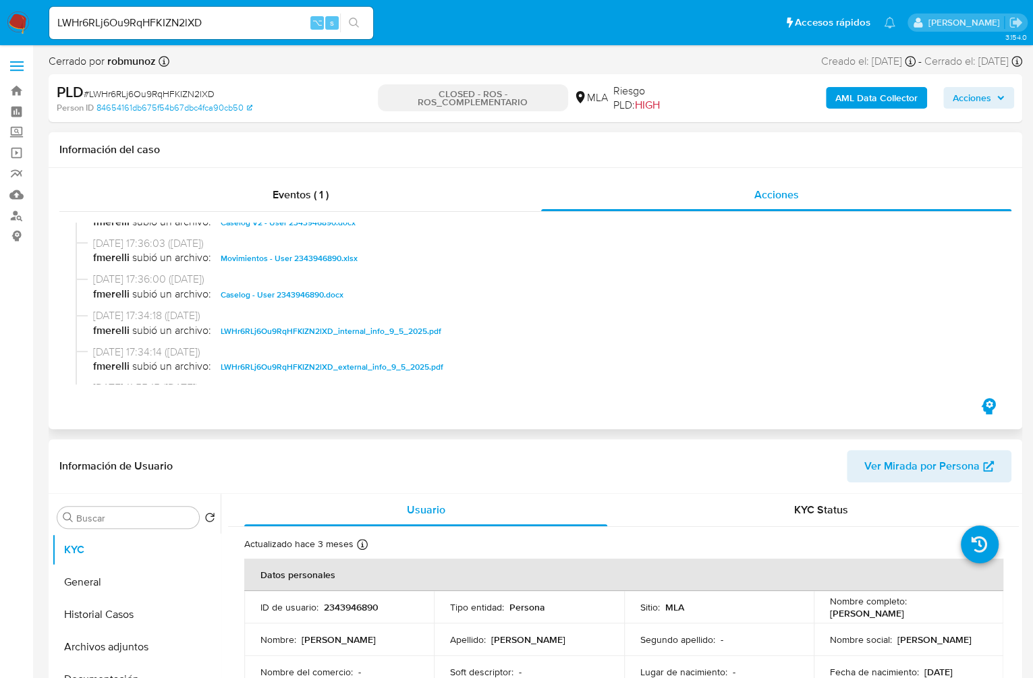
click at [245, 244] on span "[DATE] 17:36:03 ([DATE])" at bounding box center [541, 243] width 897 height 15
click at [258, 235] on div "[DATE] 17:37:54 ([DATE]) fmerelli subió un archivo: Caselog V2 - User 234394689…" at bounding box center [536, 218] width 920 height 36
click at [273, 227] on span "Caselog V2 - User 2343946890.docx" at bounding box center [288, 223] width 135 height 16
click at [221, 30] on input "LWHr6RLj6Ou9RqHFKIZN2lXD" at bounding box center [211, 23] width 324 height 18
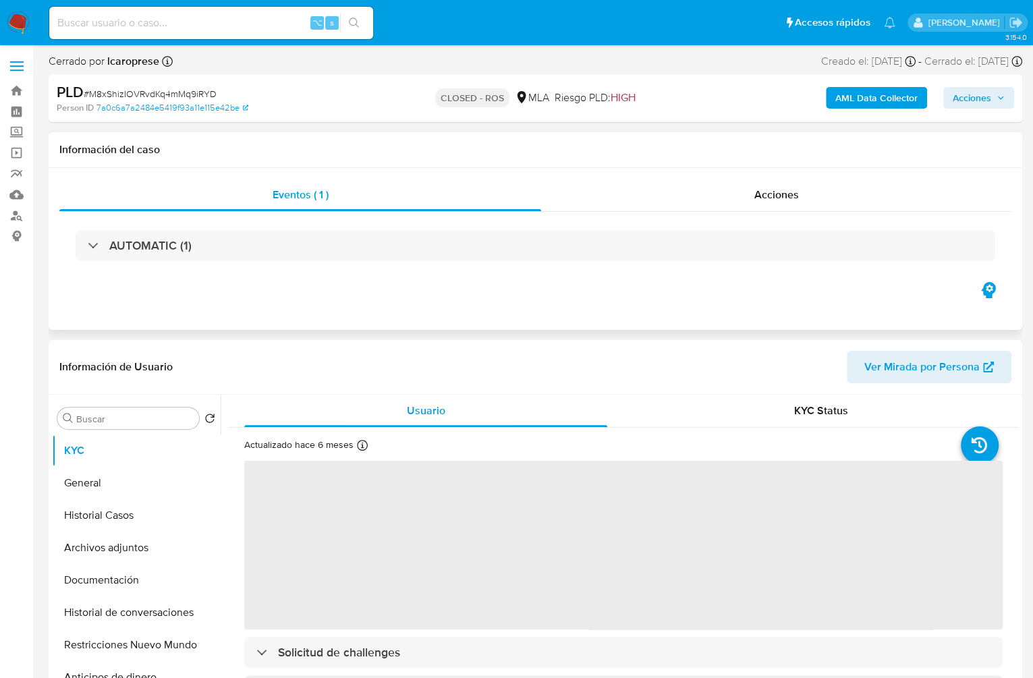
select select "10"
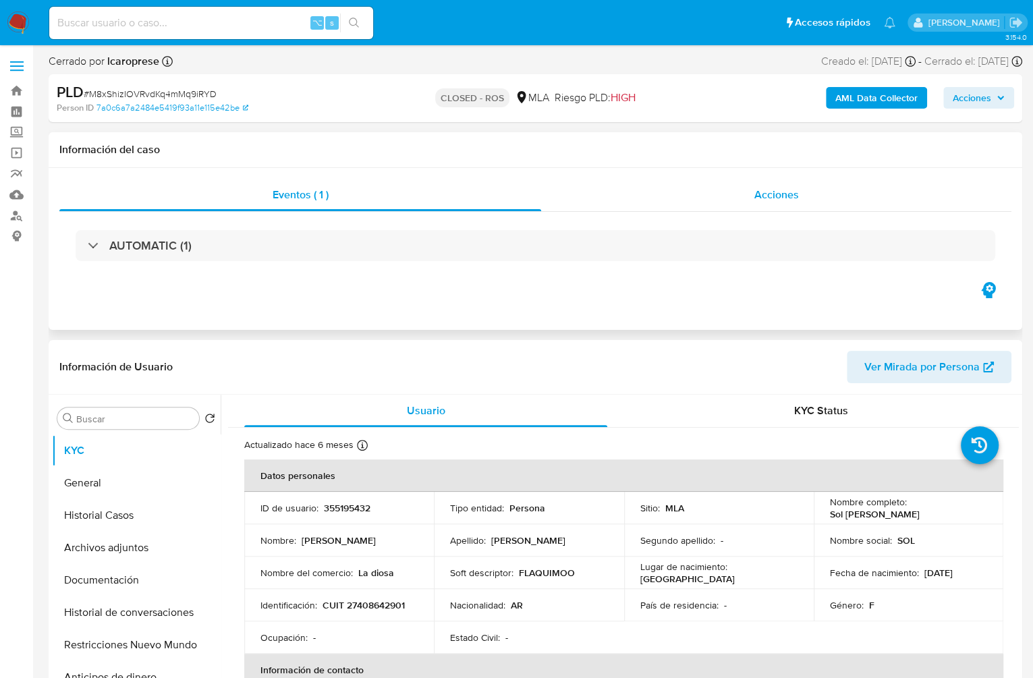
click at [754, 181] on div "Acciones" at bounding box center [776, 195] width 470 height 32
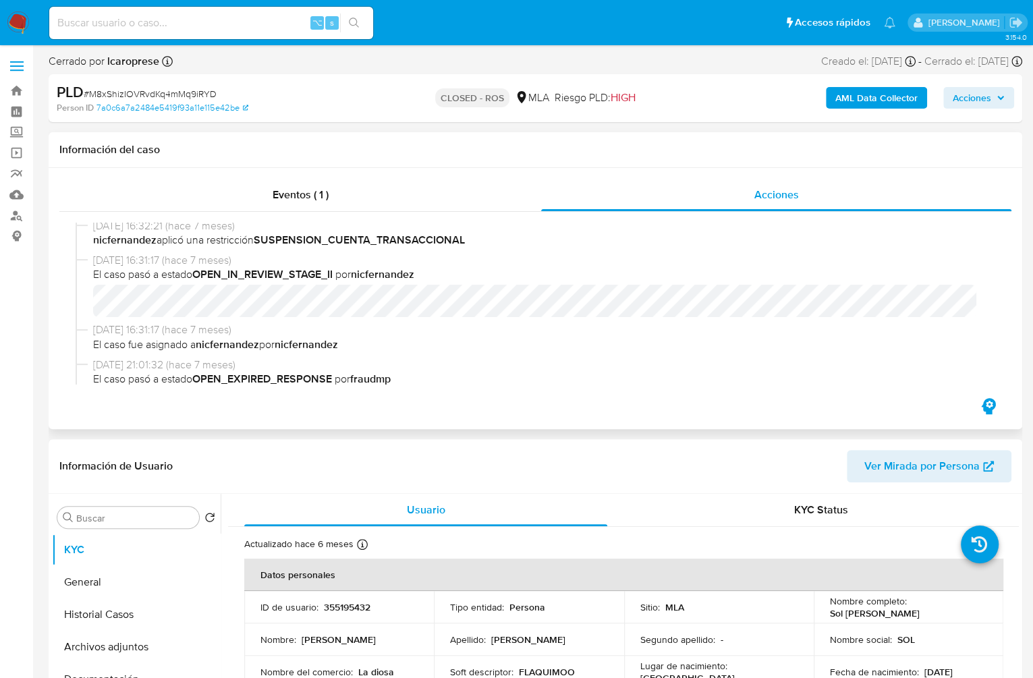
scroll to position [755, 0]
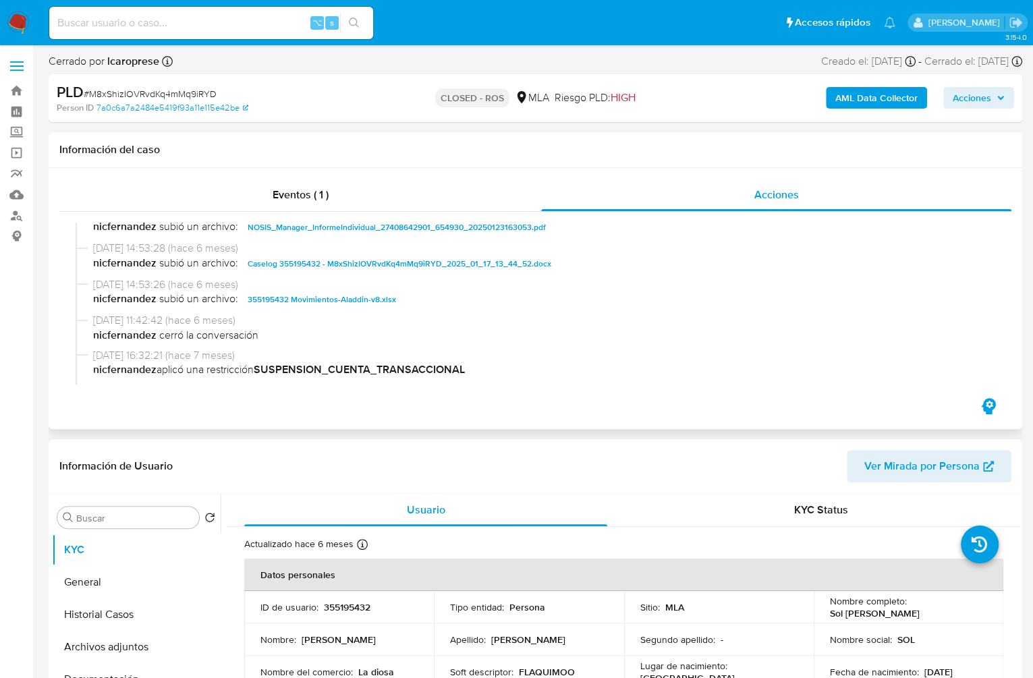
click at [302, 174] on div "Eventos ( 1 ) Acciones 27/02/2025 11:30:19 (hace 6 meses) El caso pasó a estado…" at bounding box center [535, 298] width 973 height 261
click at [124, 610] on button "Historial Casos" at bounding box center [131, 614] width 158 height 32
